Goal: Task Accomplishment & Management: Manage account settings

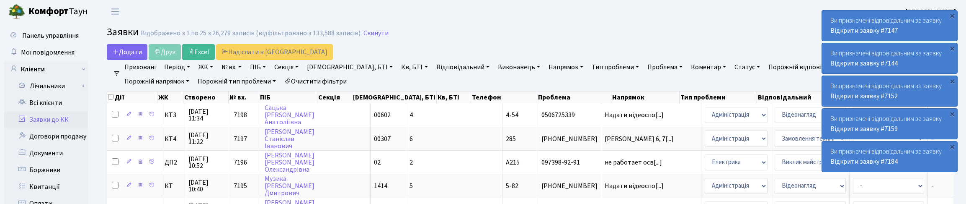
select select "25"
click at [51, 103] on link "Всі клієнти" at bounding box center [46, 102] width 84 height 17
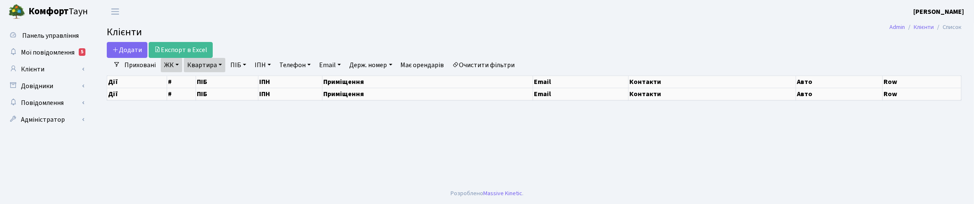
select select "25"
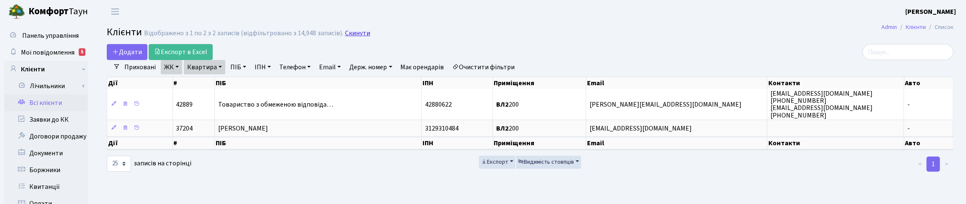
click at [354, 36] on link "Скинути" at bounding box center [357, 33] width 25 height 8
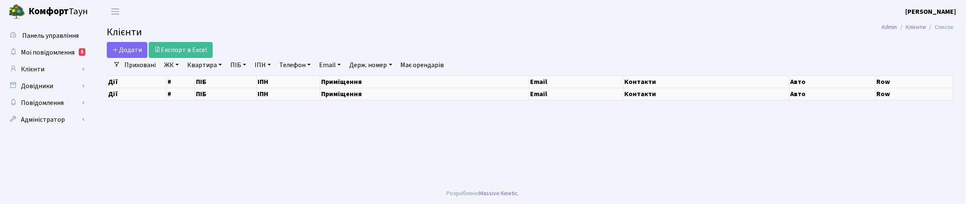
select select "25"
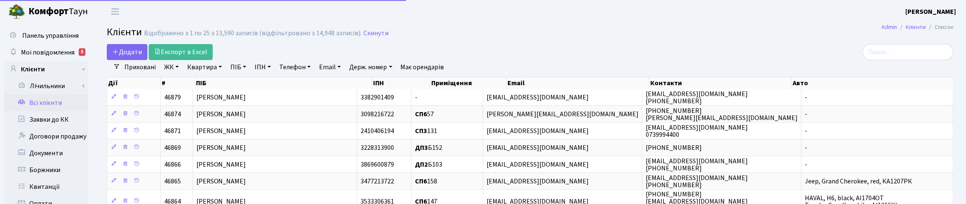
click at [202, 68] on link "Квартира" at bounding box center [204, 67] width 41 height 14
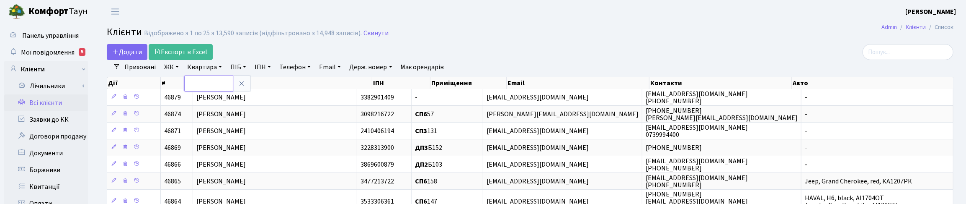
click at [214, 87] on input "text" at bounding box center [208, 83] width 49 height 16
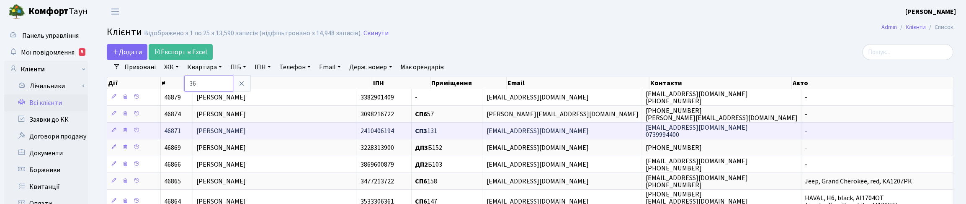
type input "36"
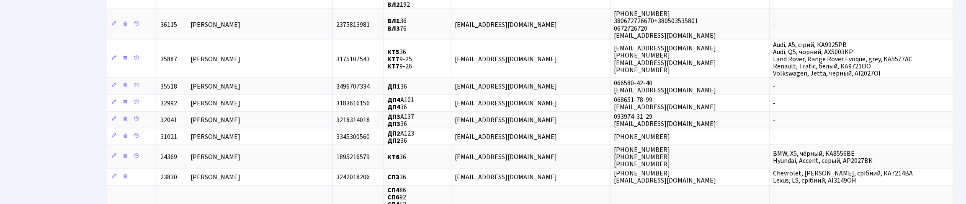
scroll to position [1100, 0]
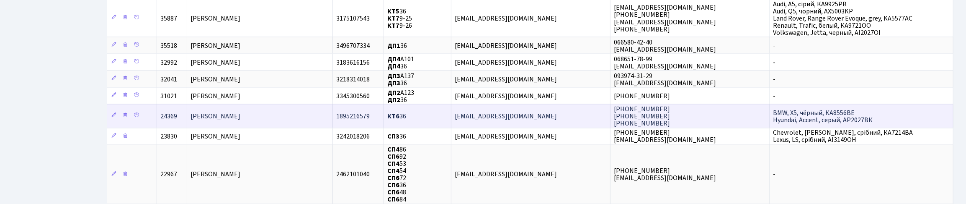
click at [240, 111] on span "[PERSON_NAME]" at bounding box center [216, 115] width 50 height 9
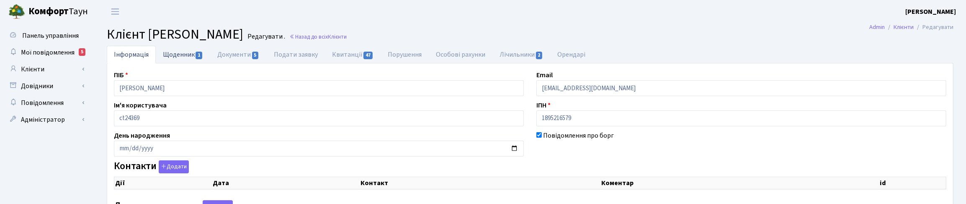
click at [170, 52] on link "Щоденник 1" at bounding box center [183, 54] width 54 height 17
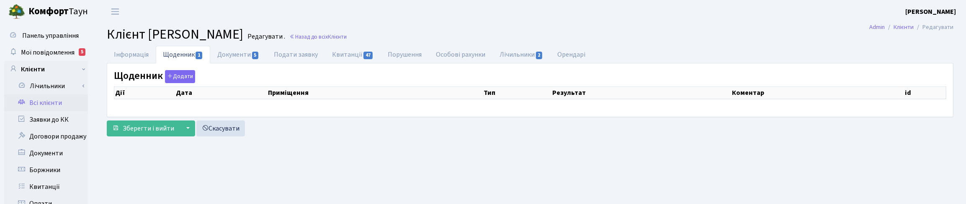
select select "25"
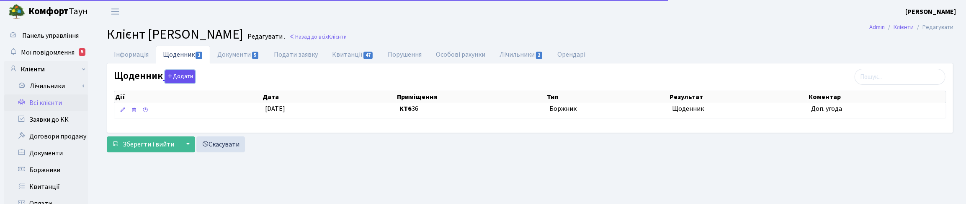
click at [176, 76] on button "Додати" at bounding box center [180, 76] width 30 height 13
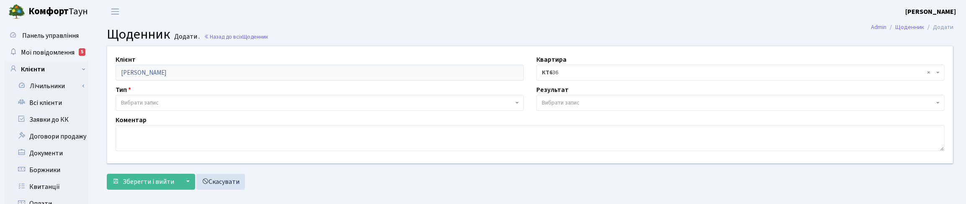
click at [130, 95] on span "Вибрати запис" at bounding box center [320, 103] width 408 height 16
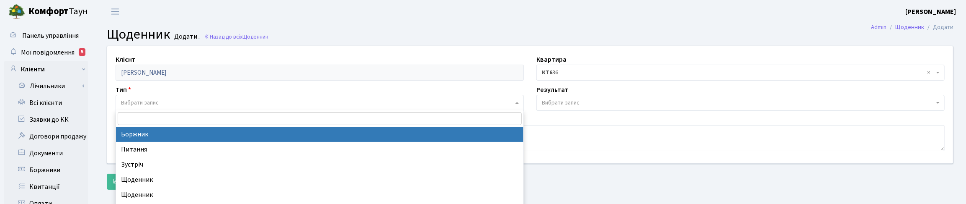
select select "189"
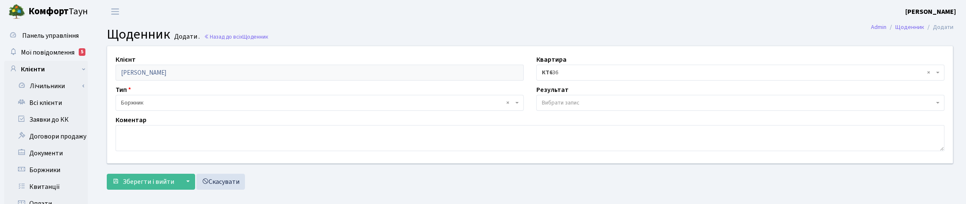
click at [551, 103] on span "Вибрати запис" at bounding box center [561, 102] width 38 height 8
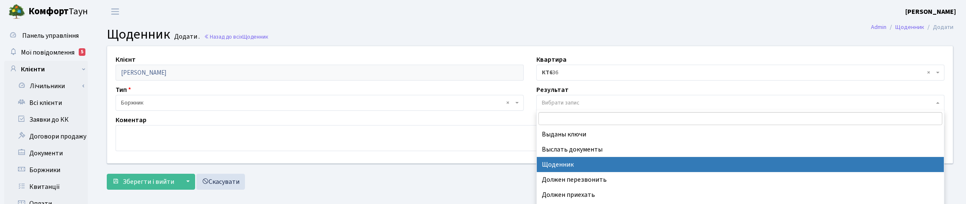
select select "14"
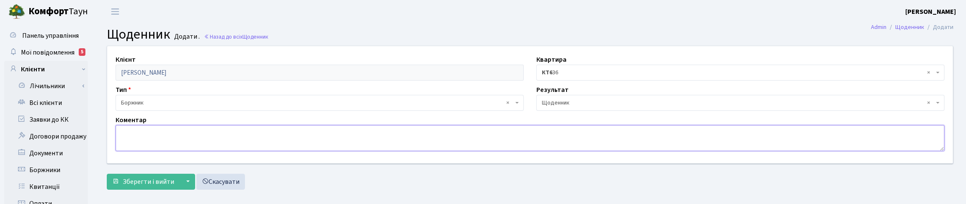
click at [173, 133] on textarea at bounding box center [530, 138] width 829 height 26
type textarea "Т"
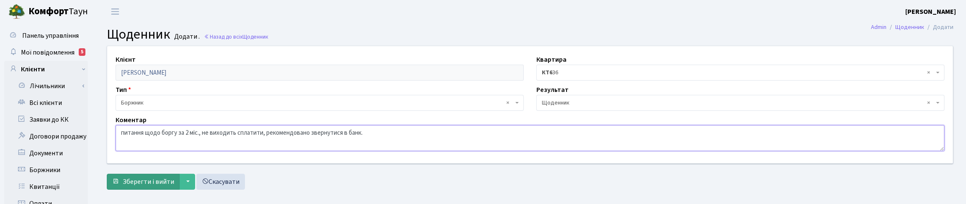
type textarea "питання щодо боргу за 2 міс., не виходить сплатити, рекомендовано звернутися в …"
click at [147, 177] on span "Зберегти і вийти" at bounding box center [149, 181] width 52 height 9
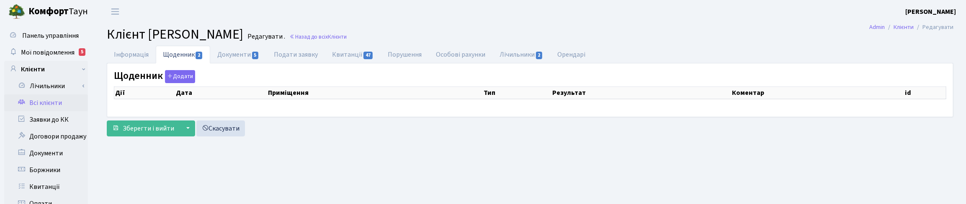
select select "25"
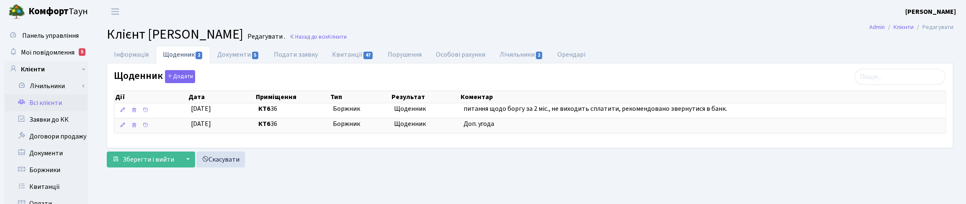
click at [400, 171] on div "Інформація Щоденник 2 Документи 5 Подати заявку Квитанції 47 Порушення Особові …" at bounding box center [531, 108] width 860 height 125
click at [342, 167] on div "Зберегти і вийти ▼ Зберегти та продовжити редагування Зберегти та створити Скас…" at bounding box center [530, 159] width 847 height 16
